Goal: Navigation & Orientation: Understand site structure

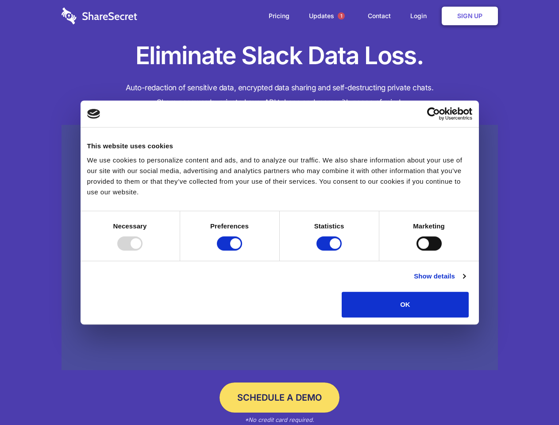
click at [143, 251] on div at bounding box center [129, 244] width 25 height 14
click at [242, 251] on input "Preferences" at bounding box center [229, 244] width 25 height 14
checkbox input "false"
click at [330, 251] on input "Statistics" at bounding box center [329, 244] width 25 height 14
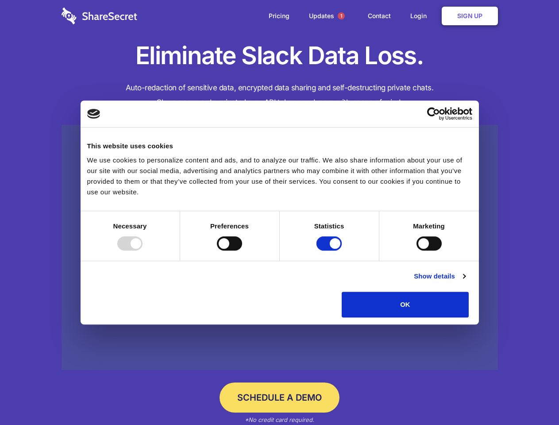
checkbox input "false"
click at [417, 251] on input "Marketing" at bounding box center [429, 244] width 25 height 14
checkbox input "true"
click at [466, 282] on link "Show details" at bounding box center [439, 276] width 51 height 11
